Goal: Information Seeking & Learning: Learn about a topic

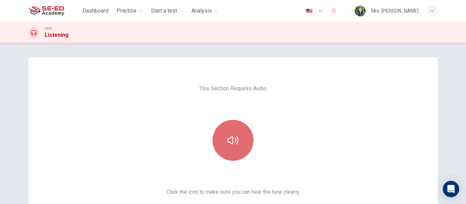
click at [236, 145] on icon "button" at bounding box center [233, 140] width 11 height 11
click at [231, 136] on icon "button" at bounding box center [233, 140] width 11 height 11
click at [235, 146] on icon "button" at bounding box center [233, 140] width 11 height 11
click at [232, 135] on icon "button" at bounding box center [233, 140] width 11 height 11
click at [237, 141] on button "button" at bounding box center [232, 140] width 41 height 41
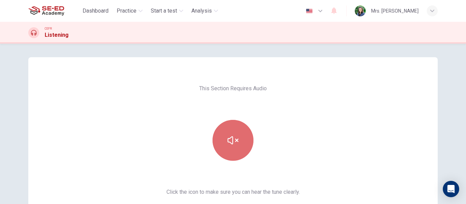
click at [237, 141] on button "button" at bounding box center [232, 140] width 41 height 41
click at [244, 138] on button "button" at bounding box center [232, 140] width 41 height 41
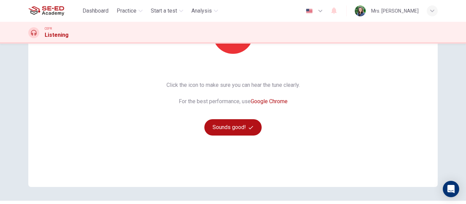
scroll to position [113, 0]
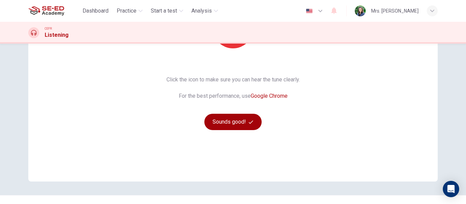
click at [220, 119] on button "Sounds good!" at bounding box center [232, 122] width 57 height 16
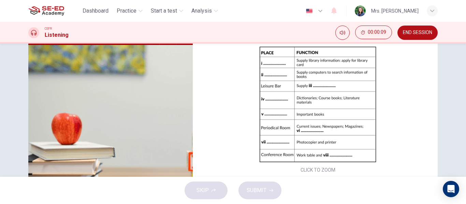
scroll to position [74, 0]
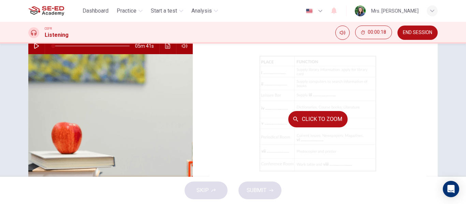
click at [327, 119] on button "Click to Zoom" at bounding box center [317, 119] width 59 height 16
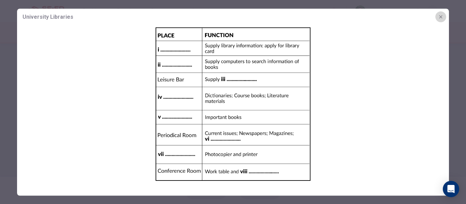
click at [441, 19] on button "button" at bounding box center [440, 16] width 11 height 11
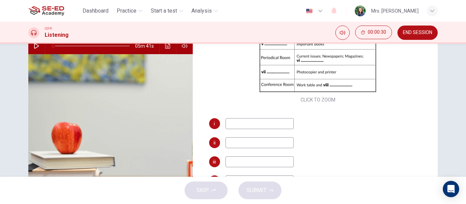
scroll to position [77, 0]
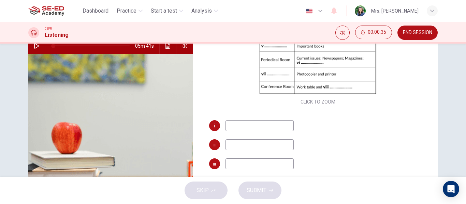
click at [35, 49] on button "button" at bounding box center [36, 46] width 11 height 16
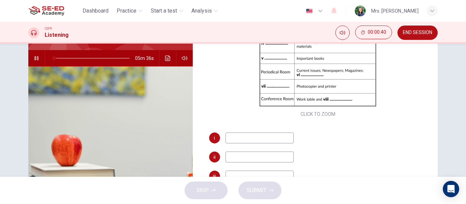
scroll to position [61, 0]
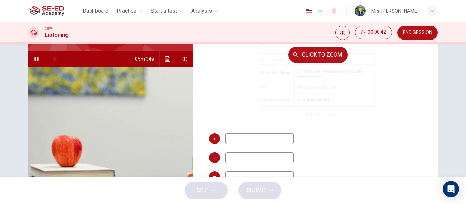
click at [297, 91] on div "Click to Zoom" at bounding box center [318, 55] width 218 height 130
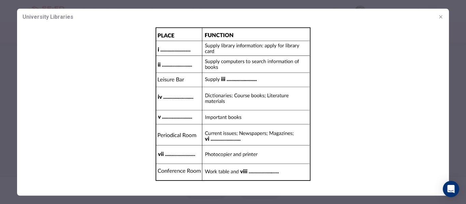
drag, startPoint x: 463, startPoint y: 110, endPoint x: 464, endPoint y: 124, distance: 14.0
click at [464, 124] on div at bounding box center [233, 102] width 466 height 204
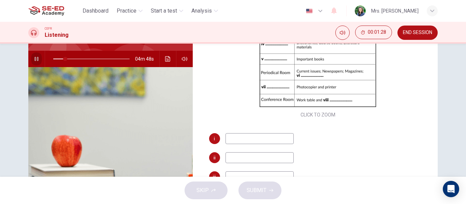
click at [35, 58] on icon "button" at bounding box center [36, 58] width 5 height 5
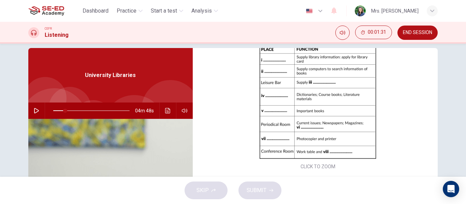
scroll to position [2, 0]
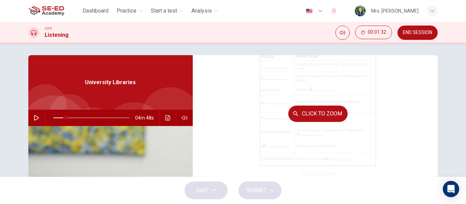
click at [294, 123] on div "Click to Zoom" at bounding box center [318, 114] width 218 height 130
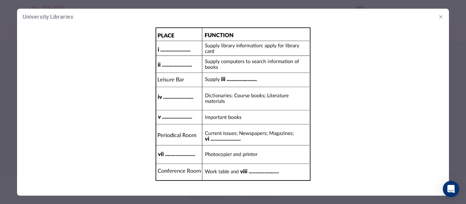
drag, startPoint x: 465, startPoint y: 101, endPoint x: 463, endPoint y: 125, distance: 24.6
click at [463, 125] on div at bounding box center [233, 102] width 466 height 204
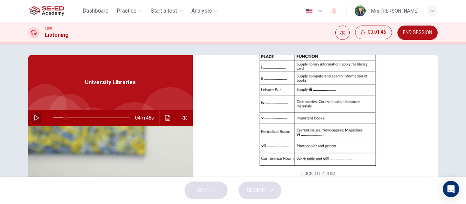
click at [34, 121] on button "button" at bounding box center [36, 118] width 11 height 16
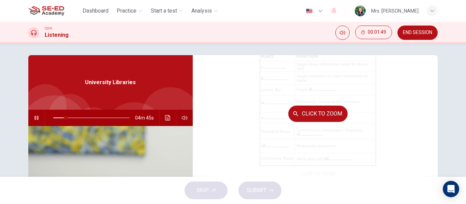
click at [314, 102] on div "Click to Zoom" at bounding box center [318, 114] width 218 height 130
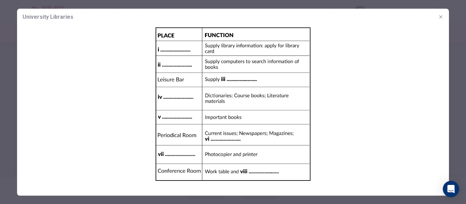
click at [321, 131] on img at bounding box center [233, 104] width 432 height 158
click at [442, 15] on icon "button" at bounding box center [440, 16] width 5 height 5
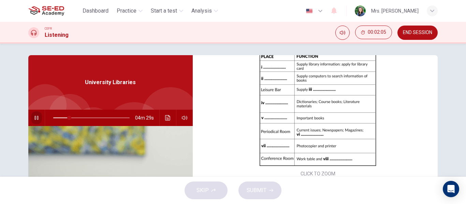
click at [34, 117] on icon "button" at bounding box center [36, 117] width 5 height 5
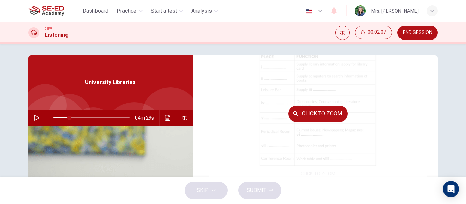
click at [404, 101] on div "Click to Zoom" at bounding box center [318, 114] width 218 height 130
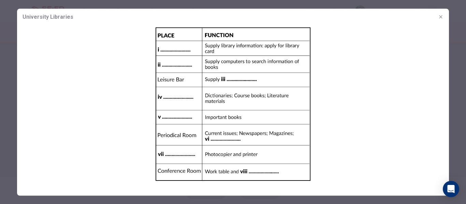
click at [440, 16] on icon "button" at bounding box center [440, 16] width 5 height 5
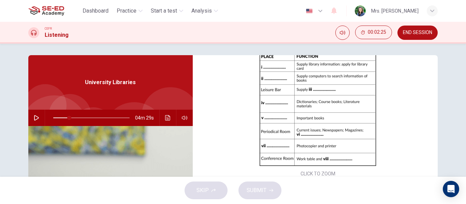
click at [59, 115] on span at bounding box center [91, 118] width 76 height 10
click at [34, 117] on icon "button" at bounding box center [36, 117] width 5 height 5
type input "37"
click at [31, 110] on button "button" at bounding box center [36, 118] width 11 height 16
click at [34, 117] on icon "button" at bounding box center [36, 117] width 5 height 5
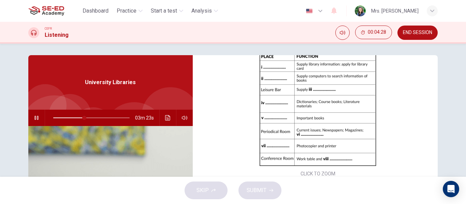
click at [31, 110] on button "button" at bounding box center [36, 118] width 11 height 16
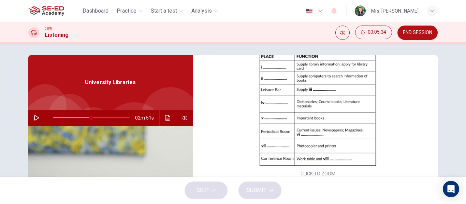
click at [31, 110] on button "button" at bounding box center [36, 118] width 11 height 16
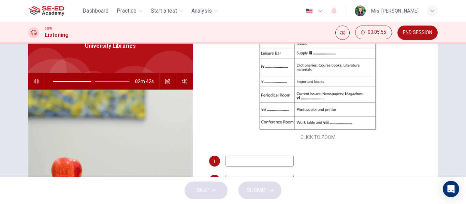
scroll to position [45, 0]
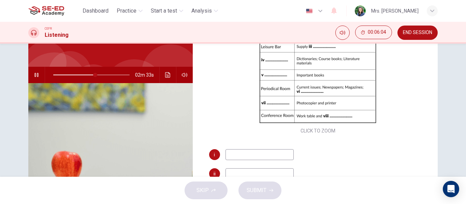
click at [31, 67] on button "button" at bounding box center [36, 75] width 11 height 16
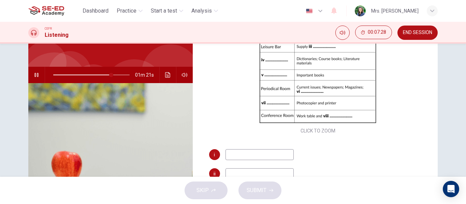
type input "76"
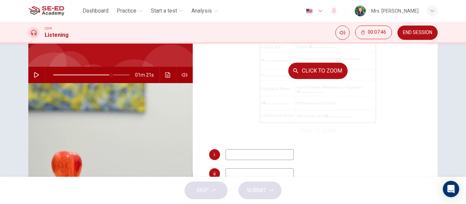
click at [318, 128] on div "Click to Zoom" at bounding box center [318, 71] width 218 height 130
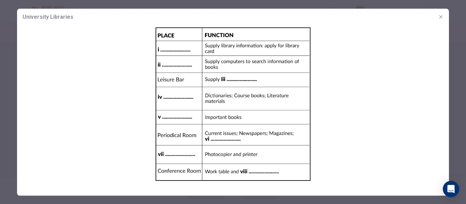
drag, startPoint x: 464, startPoint y: 109, endPoint x: 465, endPoint y: 136, distance: 27.6
click at [465, 136] on div at bounding box center [233, 102] width 466 height 204
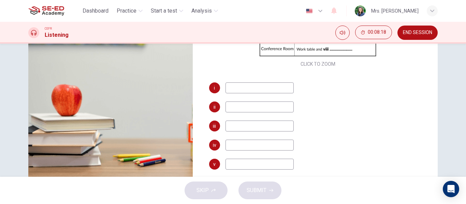
scroll to position [116, 0]
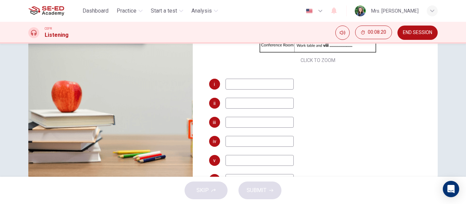
click at [274, 82] on input at bounding box center [259, 84] width 68 height 11
type input "พ"
type input "reception"
type input "computer section"
type input "drinks and snacks"
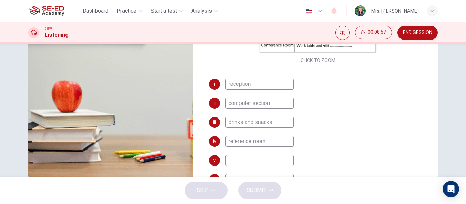
type input "reference room"
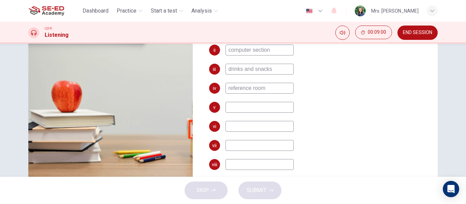
scroll to position [136, 0]
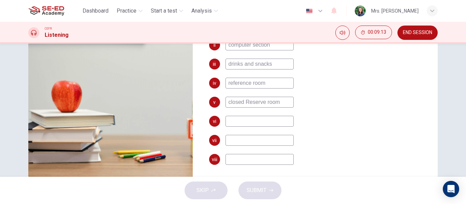
type input "closed Reserve room"
type input "journals"
type input "photocopy room"
type input "m"
type input "76"
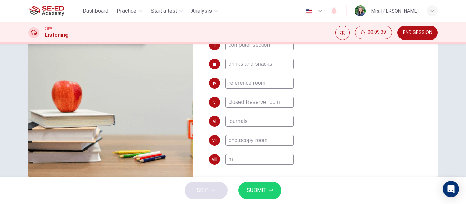
type input "mu"
type input "76"
type input "mul"
type input "76"
type input "mult"
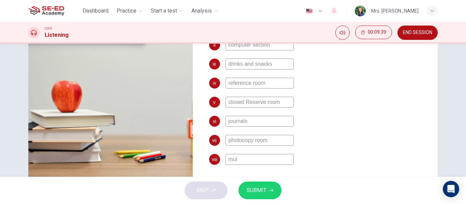
type input "76"
type input "multi"
type input "76"
type input "multim"
type input "76"
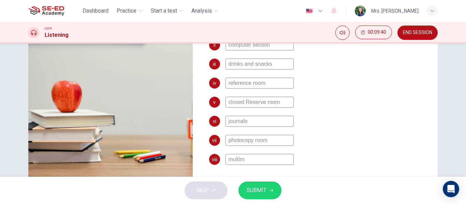
type input "multime"
type input "76"
type input "multimed"
type input "76"
type input "multimedi"
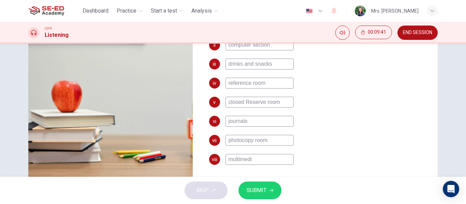
type input "76"
type input "multimedia"
type input "76"
type input "multimedia"
type input "76"
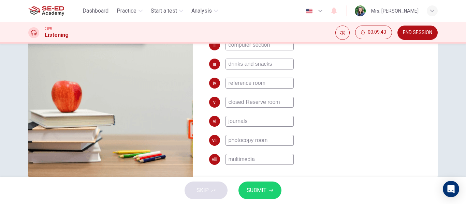
type input "multimedia e"
type input "76"
type input "multimedia eq"
type input "76"
type input "multimedia equ"
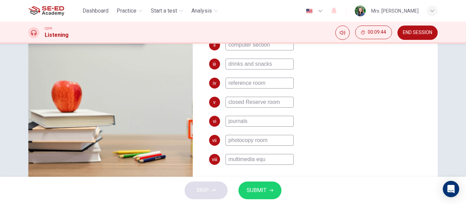
type input "76"
type input "multimedia equi"
type input "76"
type input "multimedia equip"
type input "76"
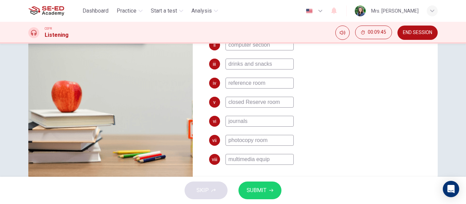
type input "multimedia equipm"
type input "76"
type input "multimedia equipme"
type input "76"
type input "multimedia equipmen"
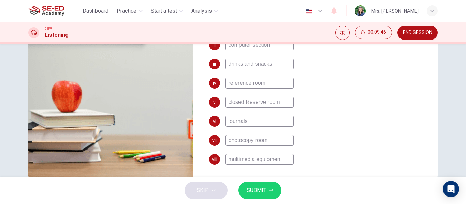
type input "76"
type input "multimedia equipment"
type input "76"
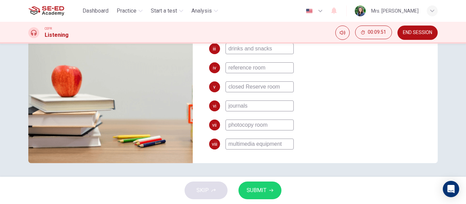
type input "multimedia equipment"
click at [109, 94] on img at bounding box center [110, 80] width 164 height 166
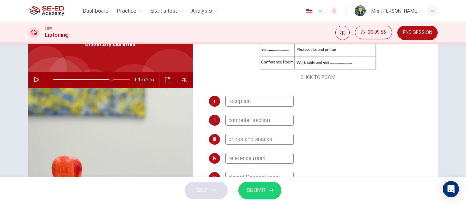
scroll to position [34, 0]
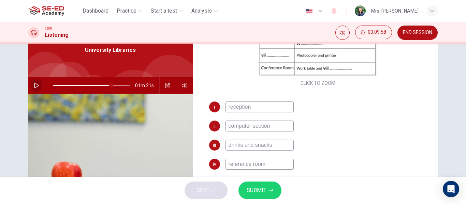
click at [35, 85] on icon "button" at bounding box center [36, 85] width 5 height 5
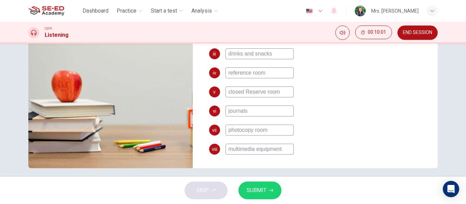
scroll to position [131, 0]
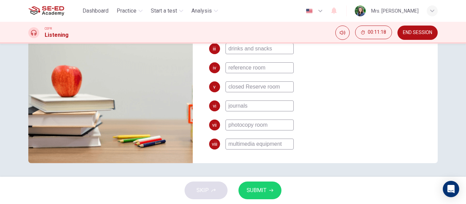
type input "0"
click at [267, 196] on button "SUBMIT" at bounding box center [259, 191] width 43 height 18
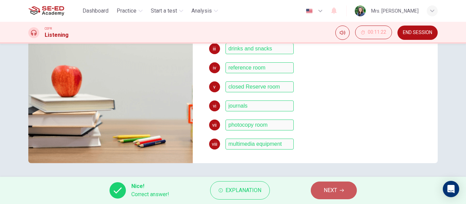
click at [331, 192] on span "NEXT" at bounding box center [330, 191] width 13 height 10
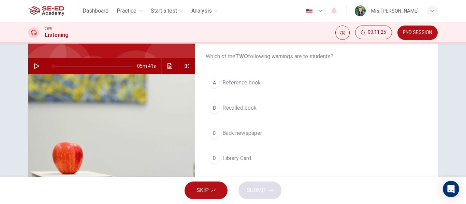
scroll to position [53, 0]
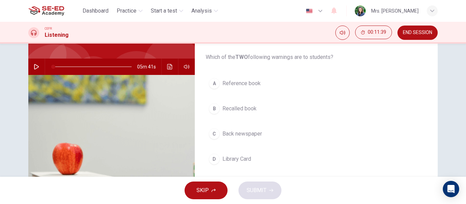
click at [210, 156] on div "D" at bounding box center [214, 159] width 11 height 11
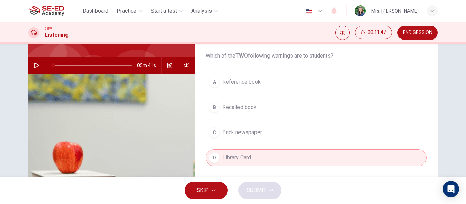
scroll to position [52, 0]
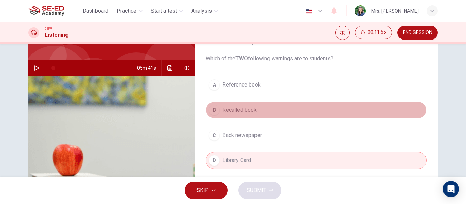
click at [213, 108] on div "B" at bounding box center [214, 110] width 11 height 11
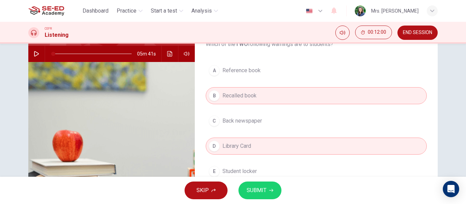
scroll to position [59, 0]
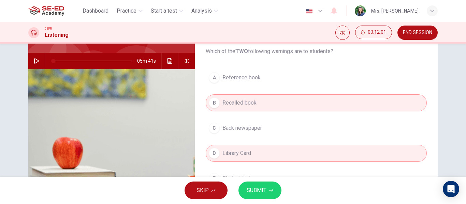
click at [262, 192] on span "SUBMIT" at bounding box center [257, 191] width 20 height 10
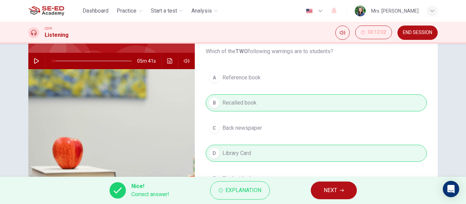
click at [330, 191] on span "NEXT" at bounding box center [330, 191] width 13 height 10
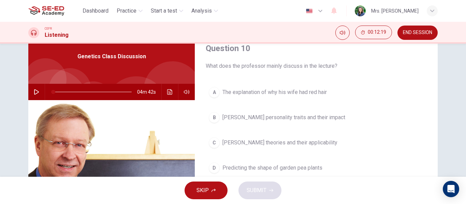
scroll to position [6, 0]
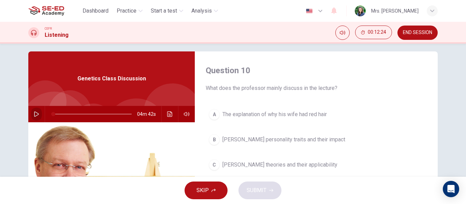
click at [34, 114] on icon "button" at bounding box center [36, 114] width 5 height 5
click at [167, 116] on icon "Click to see the audio transcription" at bounding box center [169, 114] width 5 height 5
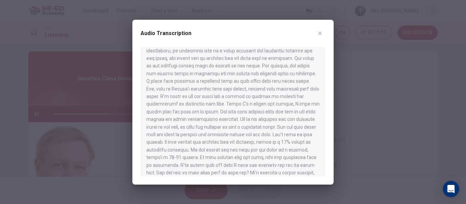
scroll to position [210, 0]
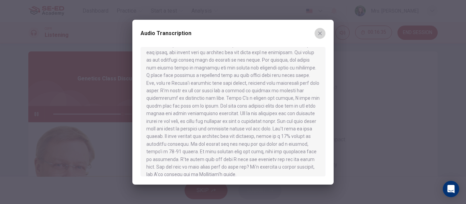
click at [320, 35] on icon "button" at bounding box center [319, 33] width 5 height 5
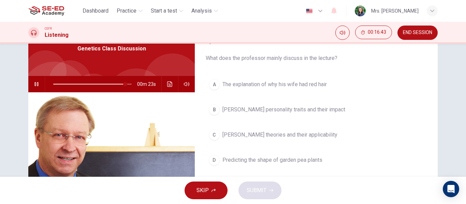
scroll to position [42, 0]
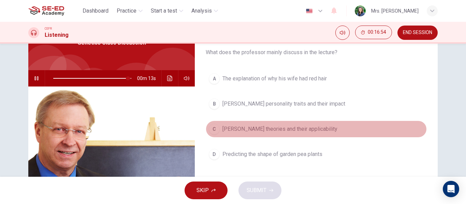
click at [214, 131] on div "C" at bounding box center [214, 129] width 11 height 11
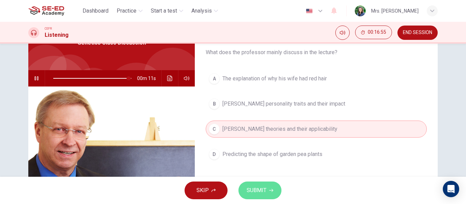
click at [252, 190] on span "SUBMIT" at bounding box center [257, 191] width 20 height 10
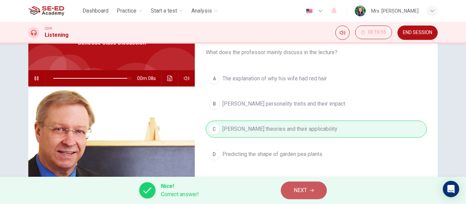
click at [295, 190] on span "NEXT" at bounding box center [300, 191] width 13 height 10
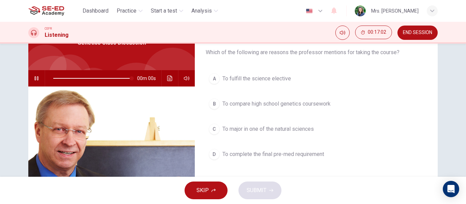
type input "0"
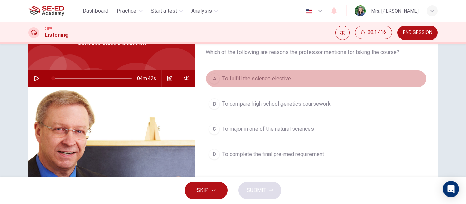
click at [212, 81] on div "A" at bounding box center [214, 78] width 11 height 11
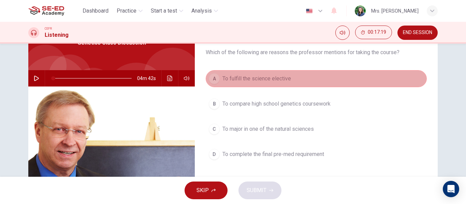
click at [215, 75] on div "A" at bounding box center [214, 78] width 11 height 11
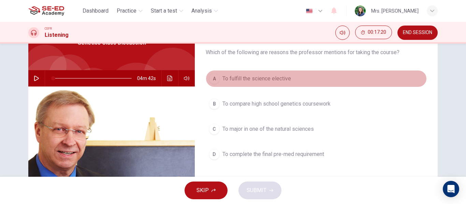
click at [249, 77] on span "To fulfill the science elective" at bounding box center [256, 79] width 69 height 8
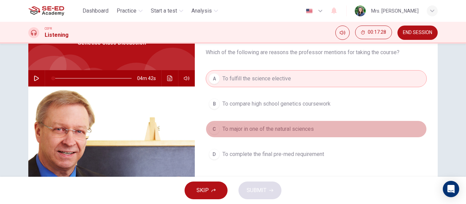
click at [228, 129] on span "To major in one of the natural sciences" at bounding box center [267, 129] width 91 height 8
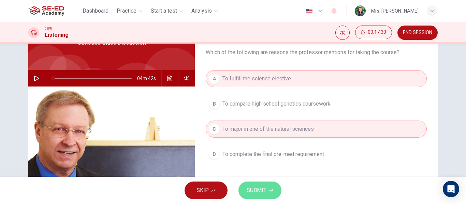
click at [259, 191] on span "SUBMIT" at bounding box center [257, 191] width 20 height 10
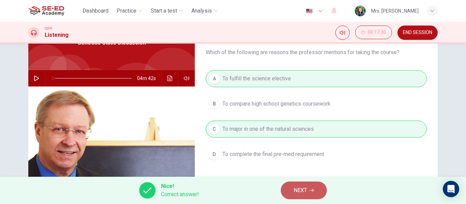
click at [311, 185] on button "NEXT" at bounding box center [304, 191] width 46 height 18
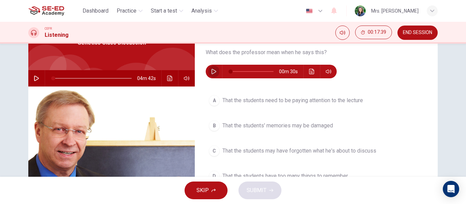
click at [212, 70] on icon "button" at bounding box center [213, 71] width 5 height 5
click at [311, 72] on icon "Click to see the audio transcription" at bounding box center [311, 71] width 5 height 5
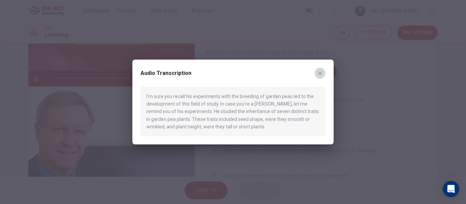
click at [319, 74] on icon "button" at bounding box center [320, 73] width 4 height 4
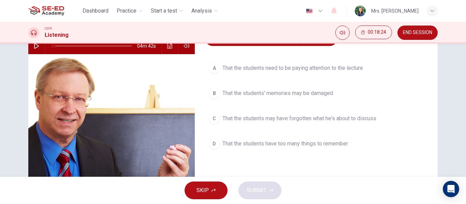
scroll to position [68, 0]
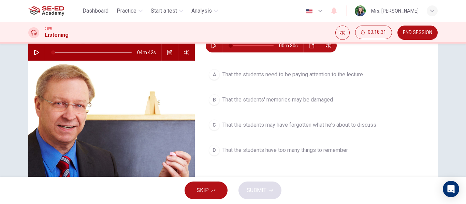
click at [211, 46] on icon "button" at bounding box center [213, 45] width 5 height 5
click at [313, 47] on button "Click to see the audio transcription" at bounding box center [311, 46] width 11 height 14
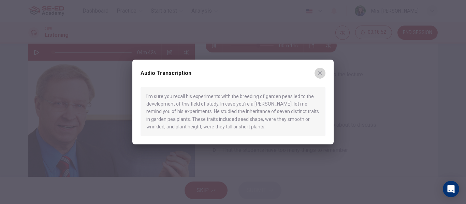
click at [321, 73] on icon "button" at bounding box center [319, 73] width 5 height 5
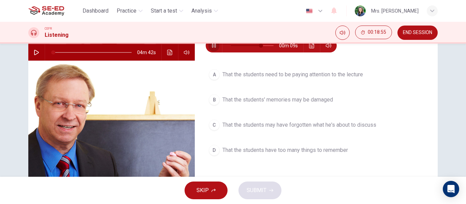
click at [211, 46] on icon "button" at bounding box center [213, 45] width 5 height 5
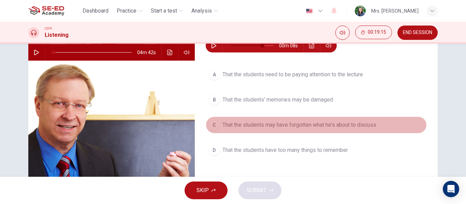
click at [211, 125] on div "C" at bounding box center [214, 125] width 11 height 11
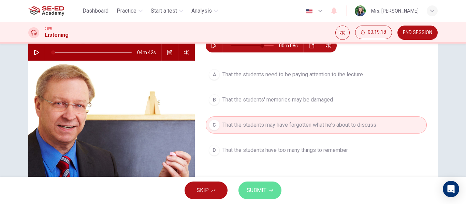
click at [258, 191] on span "SUBMIT" at bounding box center [257, 191] width 20 height 10
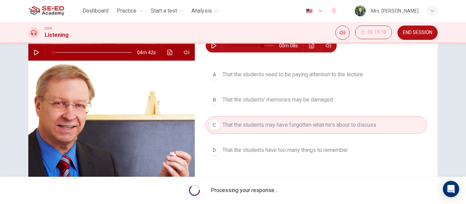
type input "74"
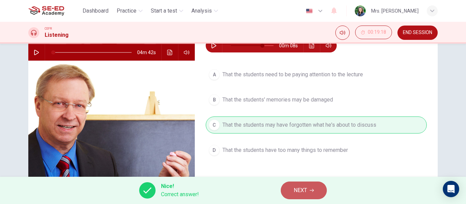
click at [300, 188] on span "NEXT" at bounding box center [300, 191] width 13 height 10
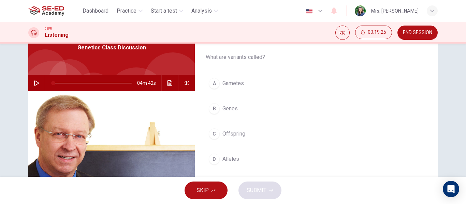
scroll to position [38, 0]
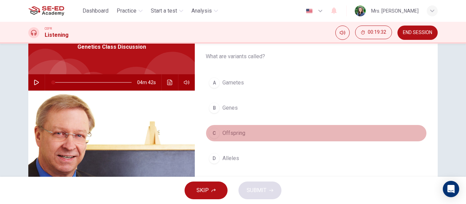
click at [214, 132] on div "C" at bounding box center [214, 133] width 11 height 11
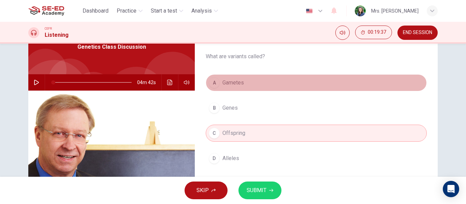
click at [241, 84] on span "Gametes" at bounding box center [232, 83] width 21 height 8
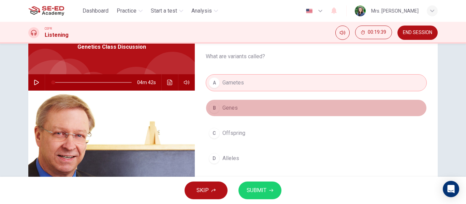
click at [229, 111] on span "Genes" at bounding box center [229, 108] width 15 height 8
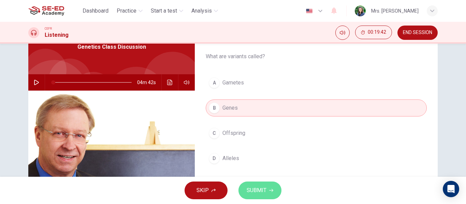
click at [252, 189] on span "SUBMIT" at bounding box center [257, 191] width 20 height 10
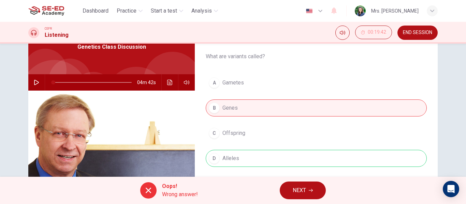
click at [212, 80] on div "A Gametes B Genes C Offspring D Alleles" at bounding box center [316, 127] width 221 height 106
click at [231, 85] on div "A Gametes B Genes C Offspring D Alleles" at bounding box center [316, 127] width 221 height 106
click at [229, 160] on div "A Gametes B Genes C Offspring D Alleles" at bounding box center [316, 127] width 221 height 106
click at [233, 135] on div "A Gametes B Genes C Offspring D Alleles" at bounding box center [316, 127] width 221 height 106
click at [234, 84] on div "A Gametes B Genes C Offspring D Alleles" at bounding box center [316, 127] width 221 height 106
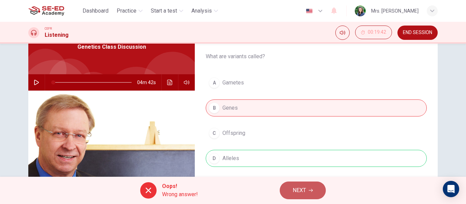
click at [293, 192] on span "NEXT" at bounding box center [299, 191] width 13 height 10
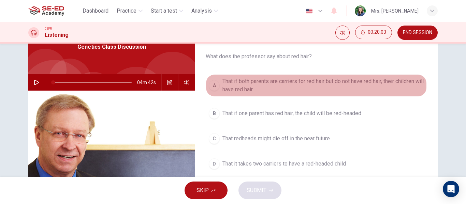
click at [214, 85] on div "A" at bounding box center [214, 85] width 11 height 11
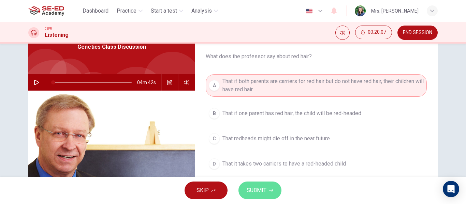
click at [261, 187] on span "SUBMIT" at bounding box center [257, 191] width 20 height 10
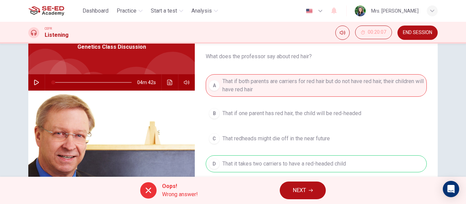
click at [300, 186] on span "NEXT" at bounding box center [299, 191] width 13 height 10
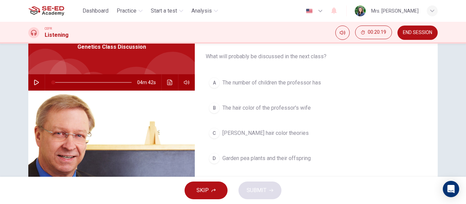
click at [212, 109] on div "B" at bounding box center [214, 108] width 11 height 11
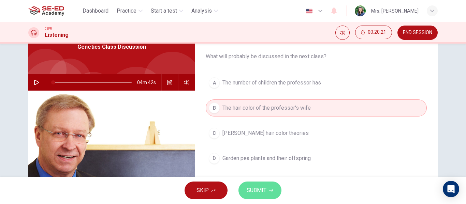
click at [258, 190] on span "SUBMIT" at bounding box center [257, 191] width 20 height 10
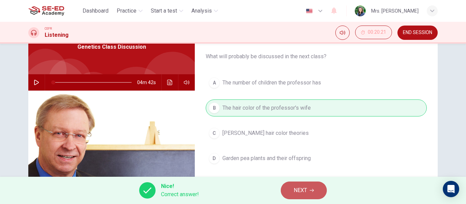
click at [300, 191] on span "NEXT" at bounding box center [300, 191] width 13 height 10
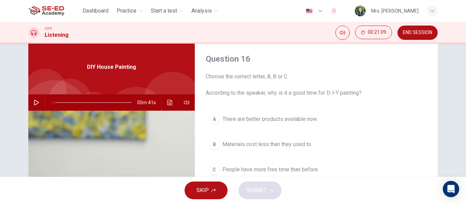
scroll to position [17, 0]
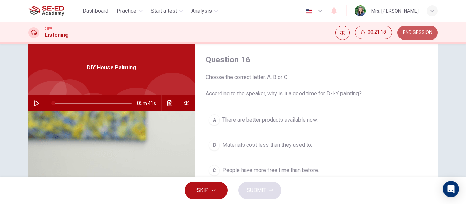
click at [414, 34] on span "END SESSION" at bounding box center [417, 32] width 29 height 5
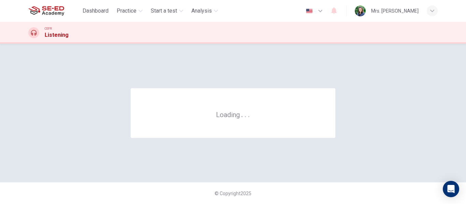
scroll to position [0, 0]
